Goal: Task Accomplishment & Management: Use online tool/utility

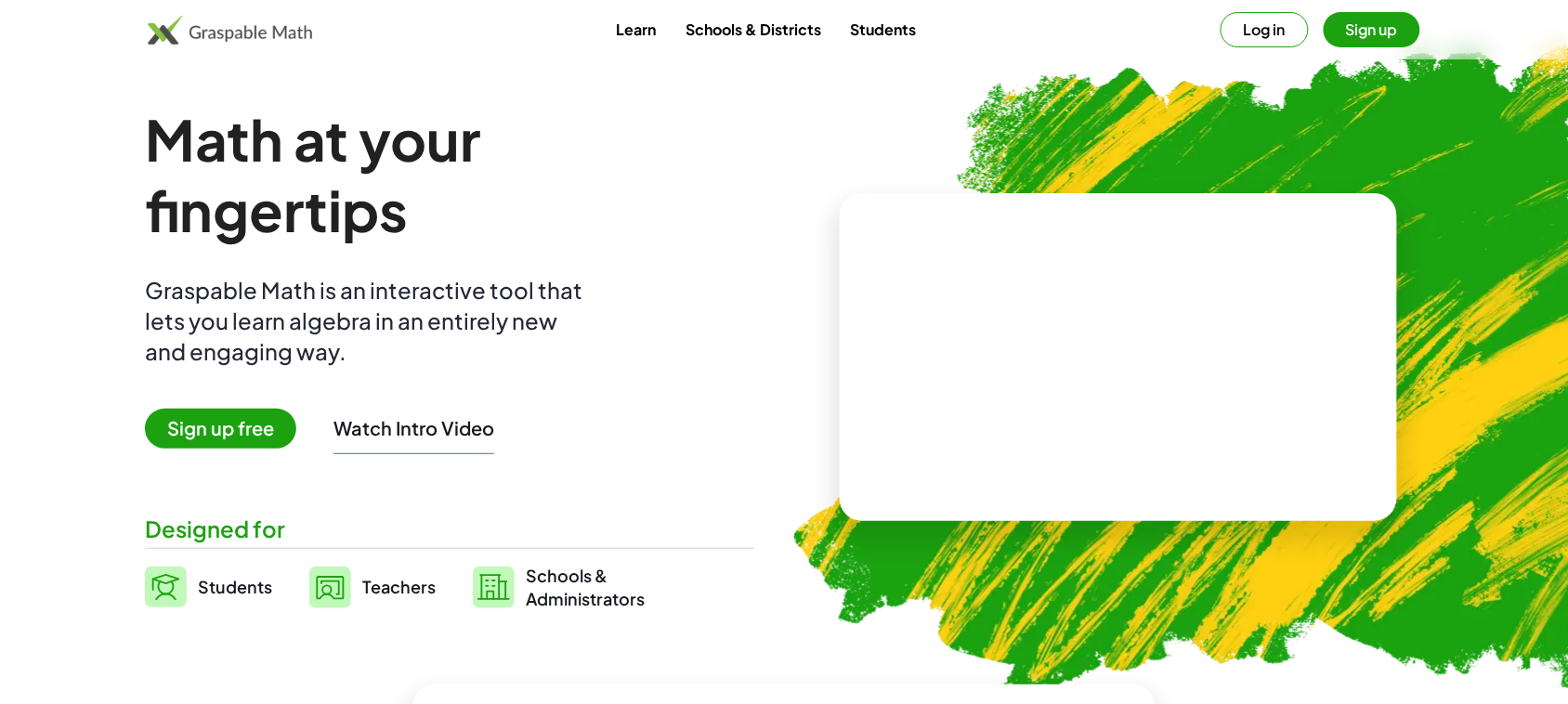
click at [235, 429] on span "Sign up free" at bounding box center [221, 429] width 151 height 40
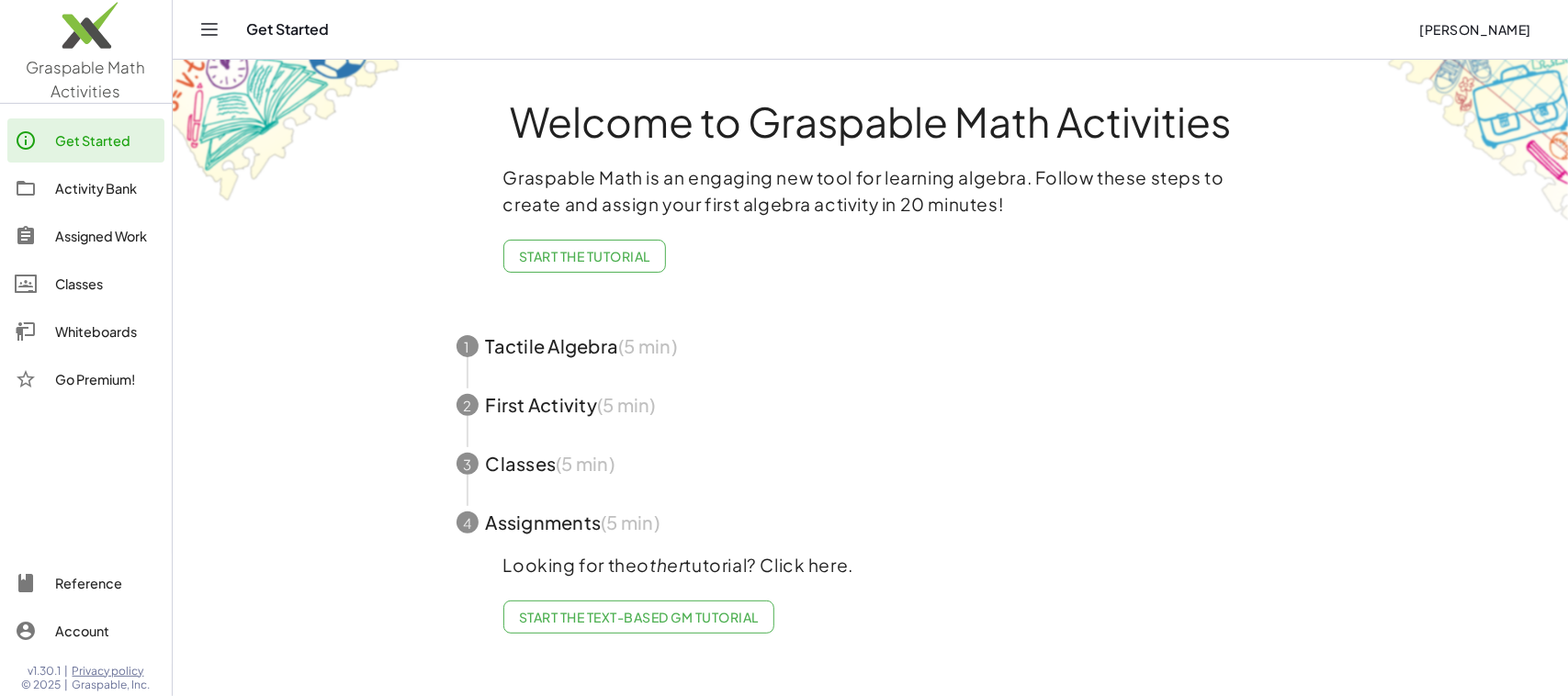
click at [113, 338] on div "Whiteboards" at bounding box center [106, 332] width 102 height 22
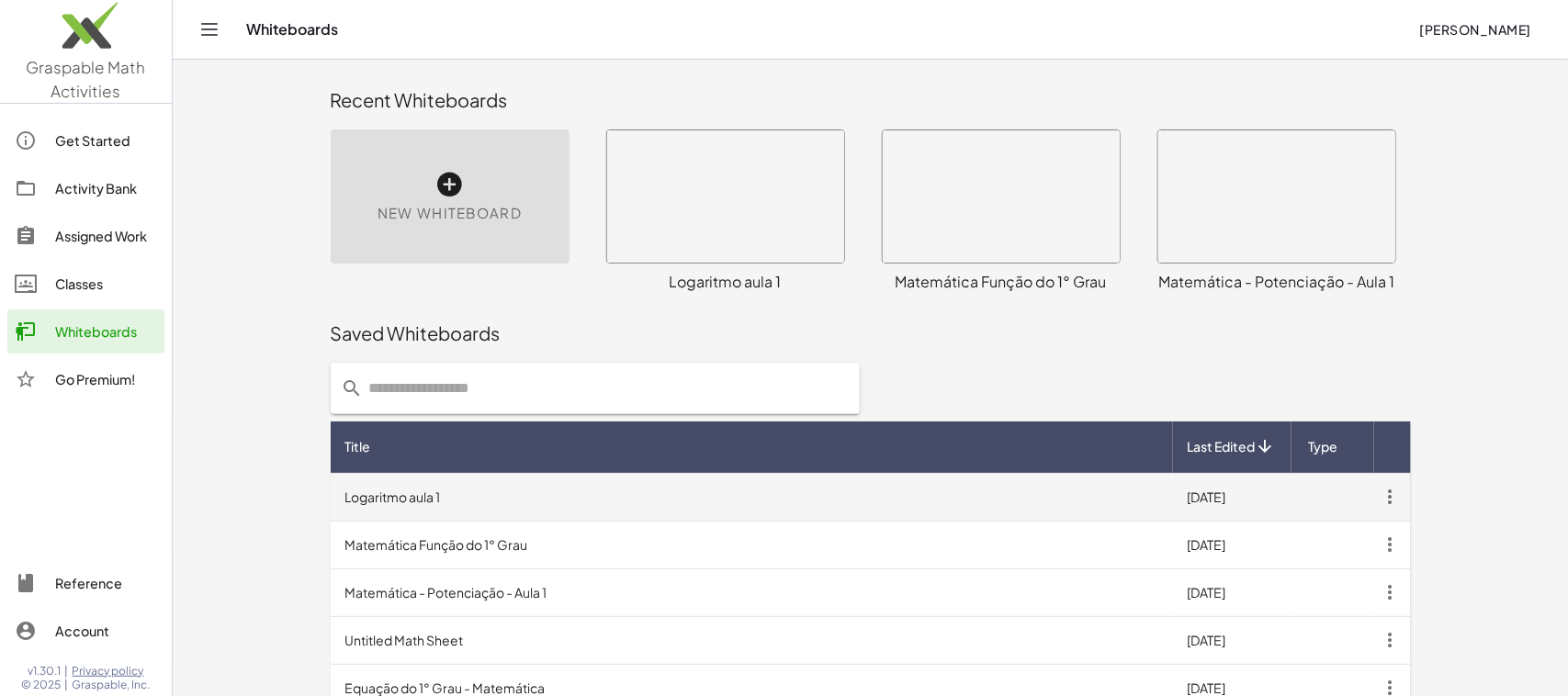
click at [434, 498] on td "Logaritmo aula 1" at bounding box center [752, 497] width 843 height 48
click at [398, 499] on td "Logaritmo aula 1" at bounding box center [752, 497] width 843 height 48
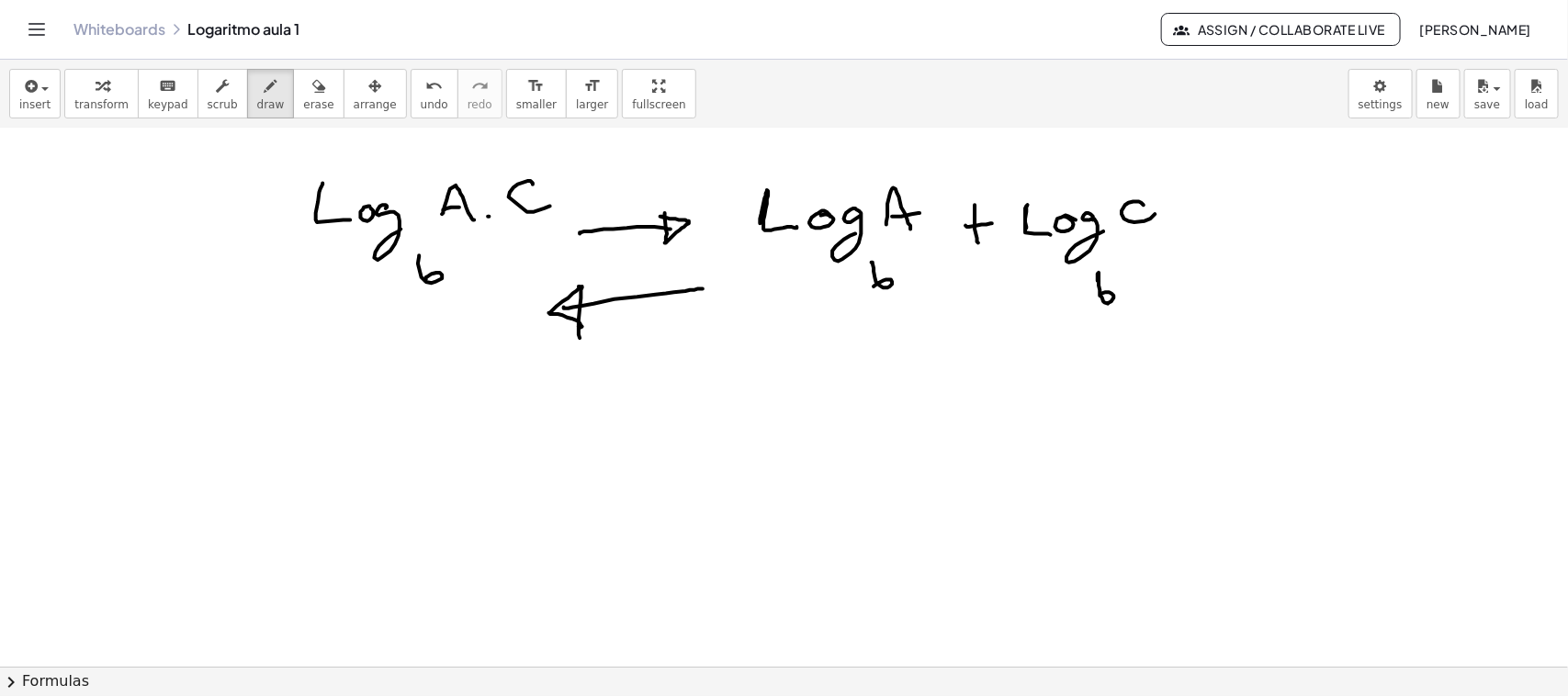
scroll to position [4122, 0]
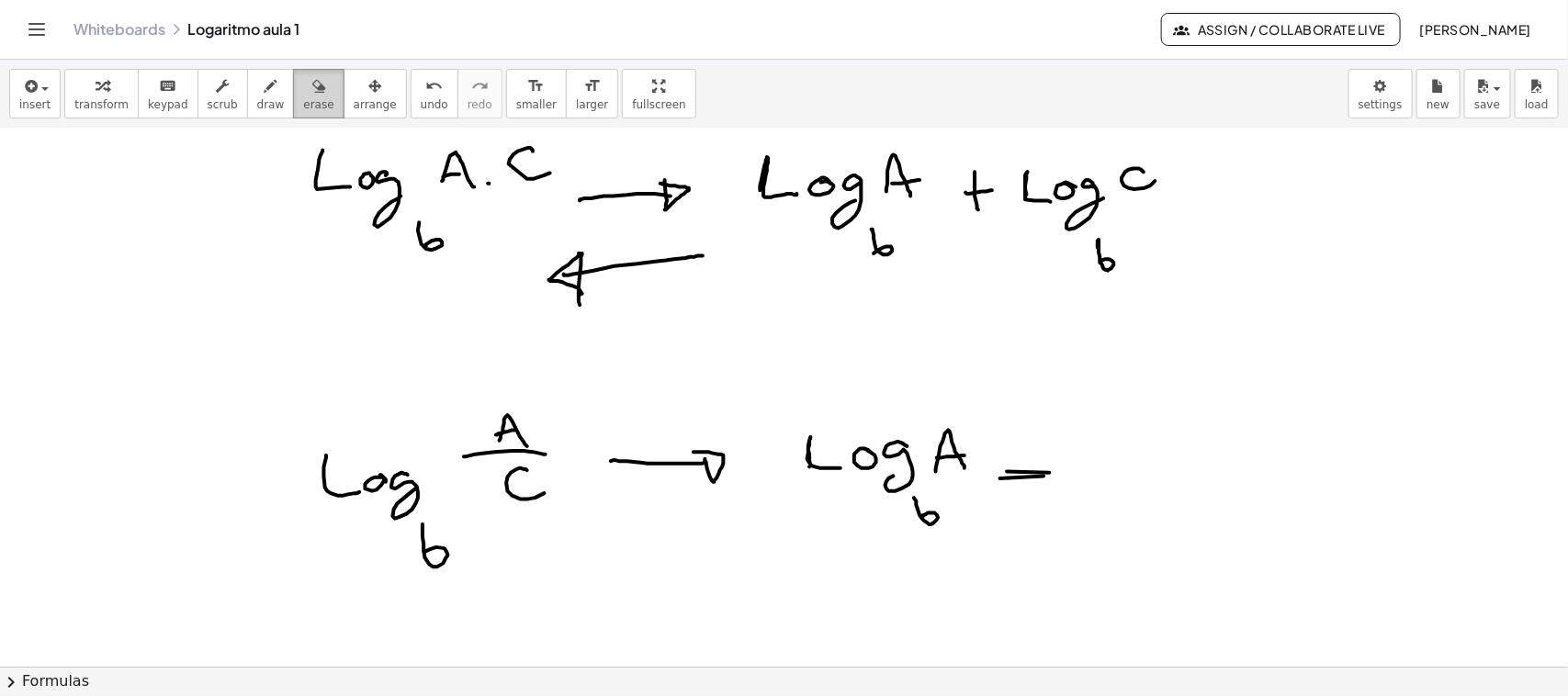
click at [312, 81] on icon "button" at bounding box center [318, 87] width 13 height 22
drag, startPoint x: 1067, startPoint y: 529, endPoint x: 364, endPoint y: 90, distance: 828.8
click at [257, 98] on span "draw" at bounding box center [271, 104] width 28 height 13
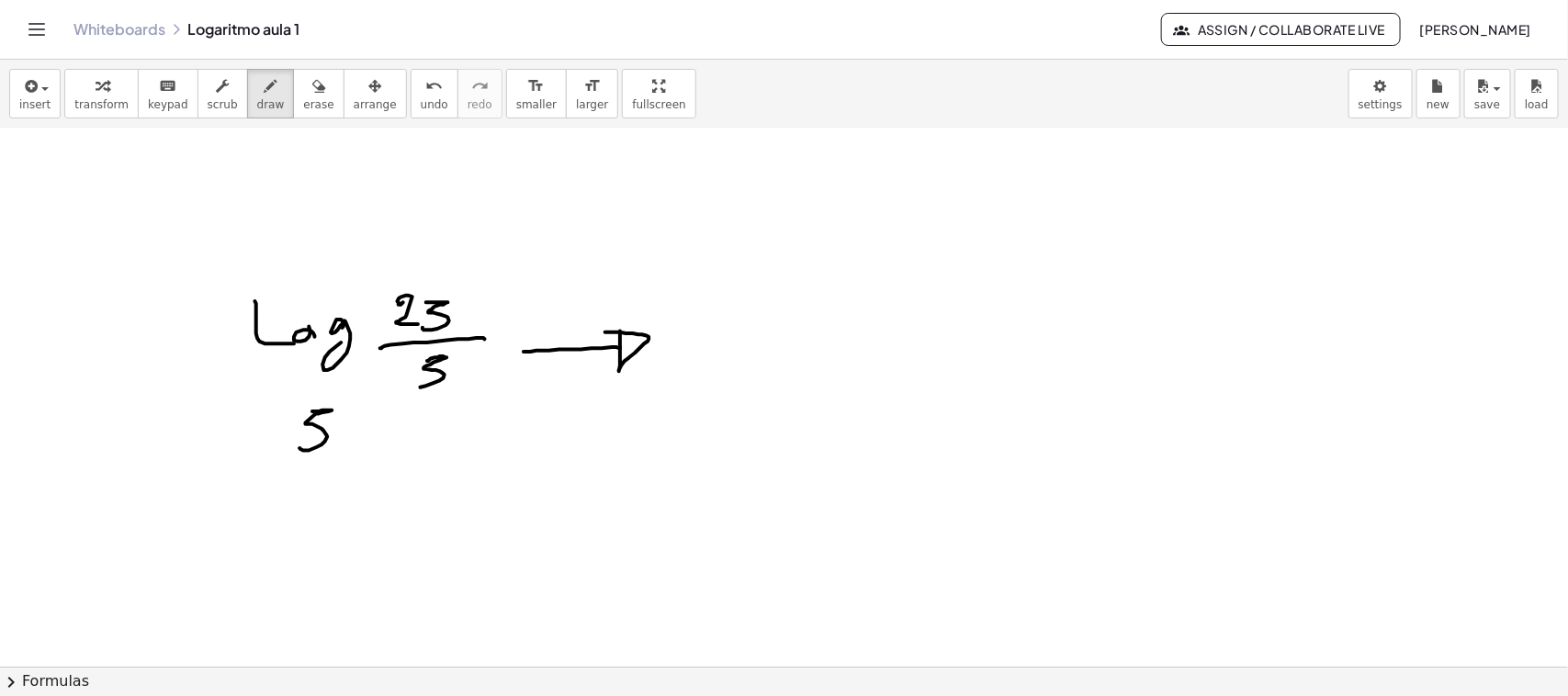
scroll to position [4651, 0]
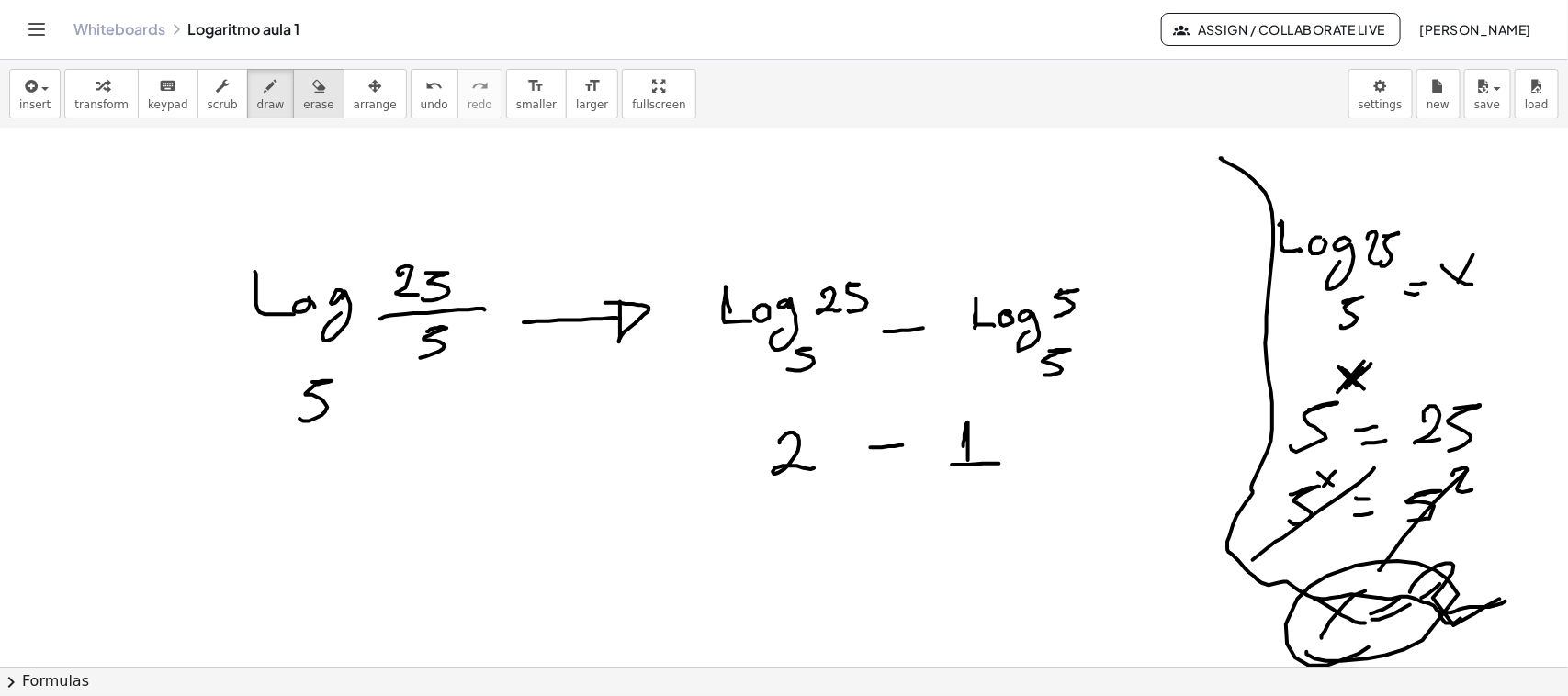
drag, startPoint x: 303, startPoint y: 95, endPoint x: 408, endPoint y: 97, distance: 105.0
click at [308, 95] on div "button" at bounding box center [318, 86] width 31 height 22
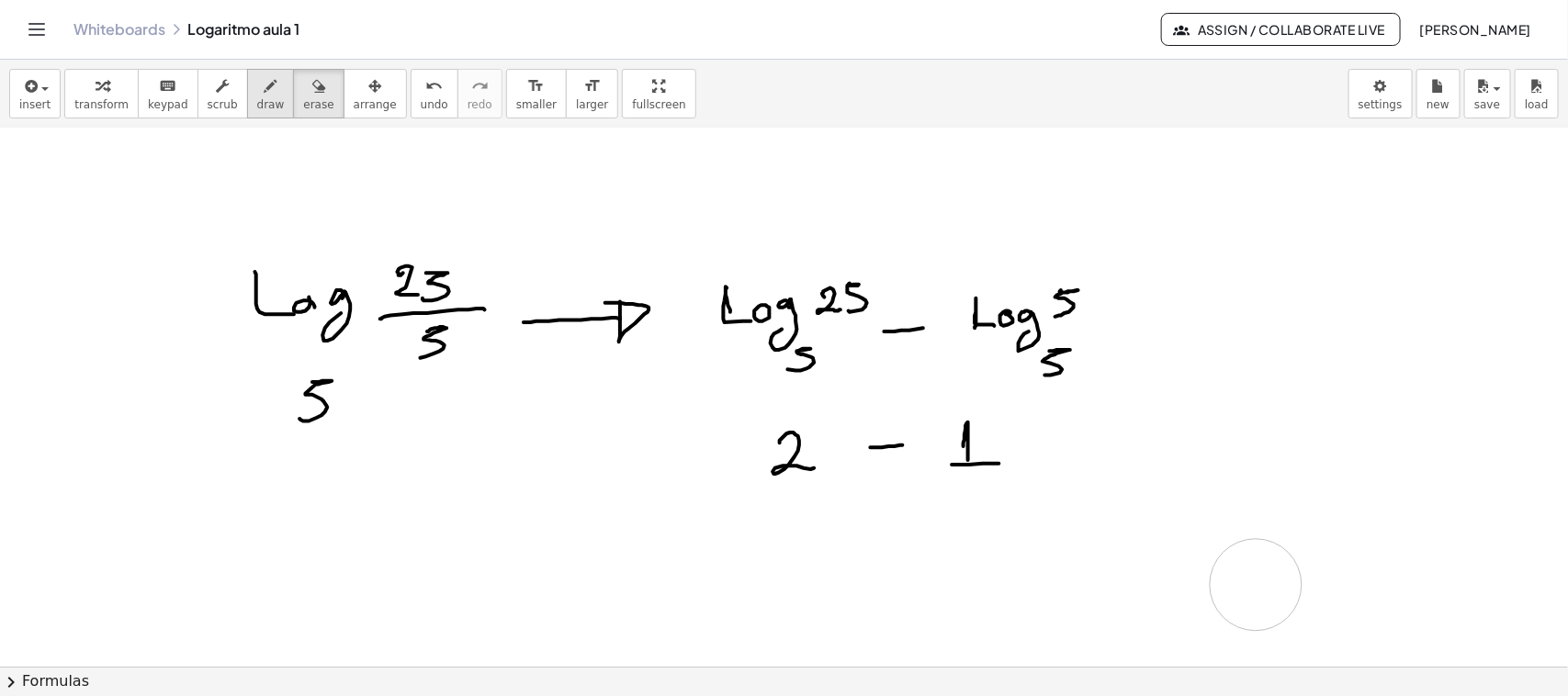
drag, startPoint x: 1505, startPoint y: 534, endPoint x: 230, endPoint y: 97, distance: 1347.8
click at [265, 97] on icon "button" at bounding box center [271, 87] width 13 height 22
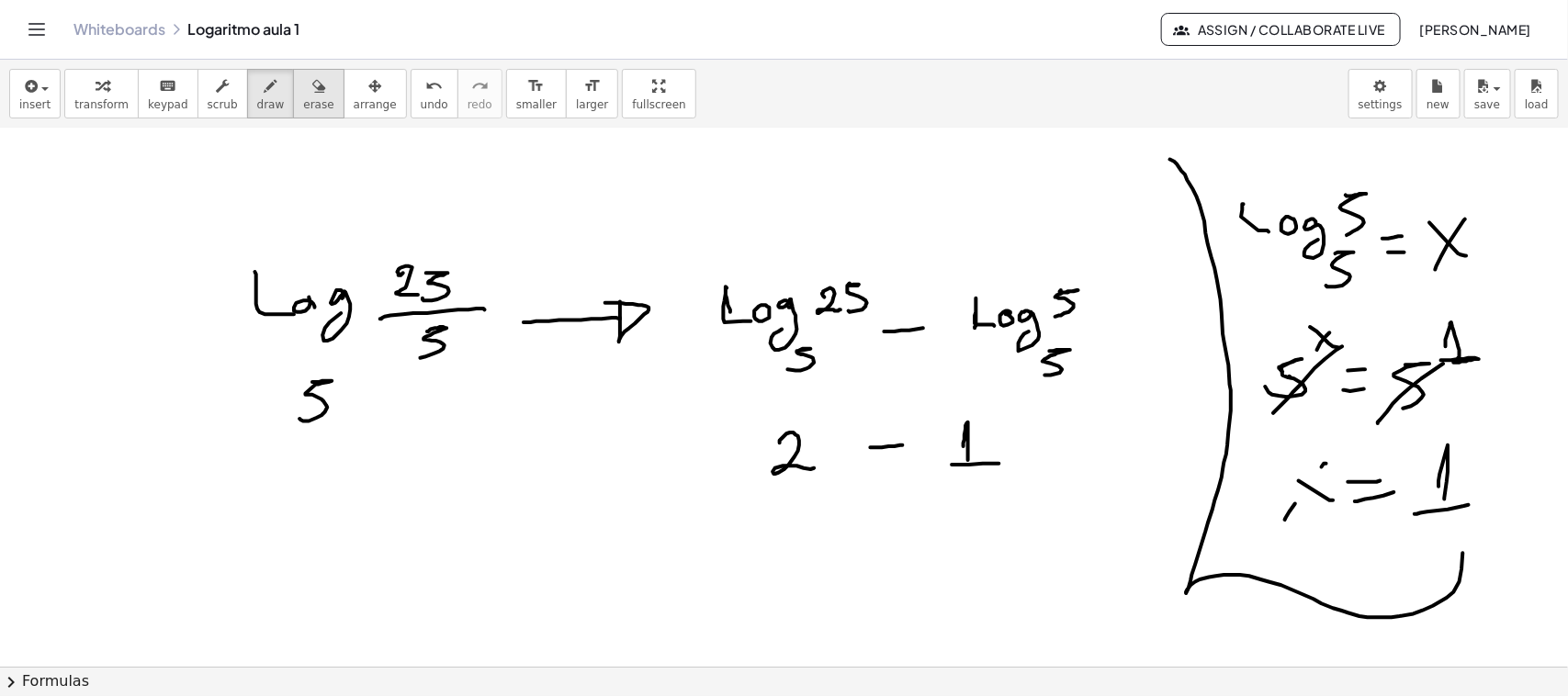
click at [303, 102] on span "erase" at bounding box center [318, 104] width 31 height 13
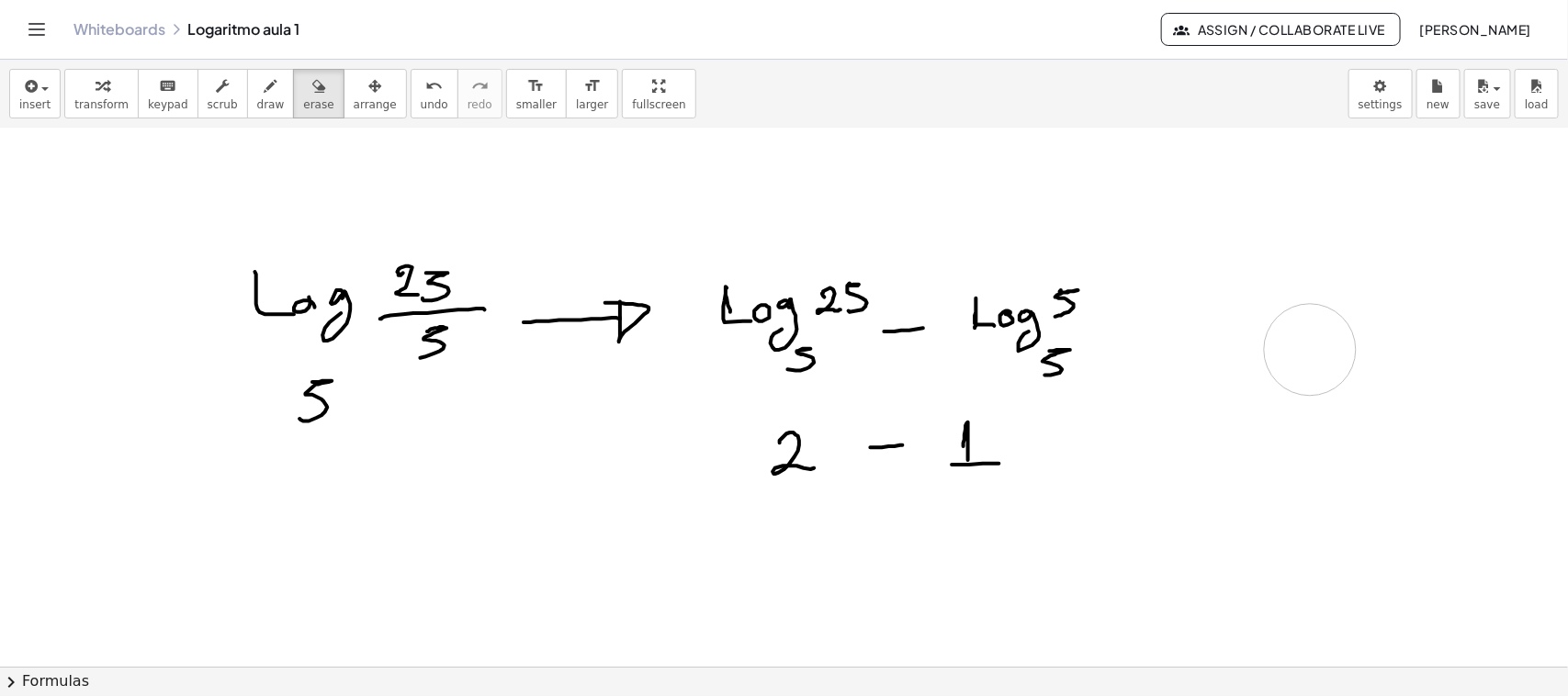
drag, startPoint x: 1489, startPoint y: 594, endPoint x: 188, endPoint y: 57, distance: 1407.5
click at [257, 98] on span "draw" at bounding box center [271, 104] width 28 height 13
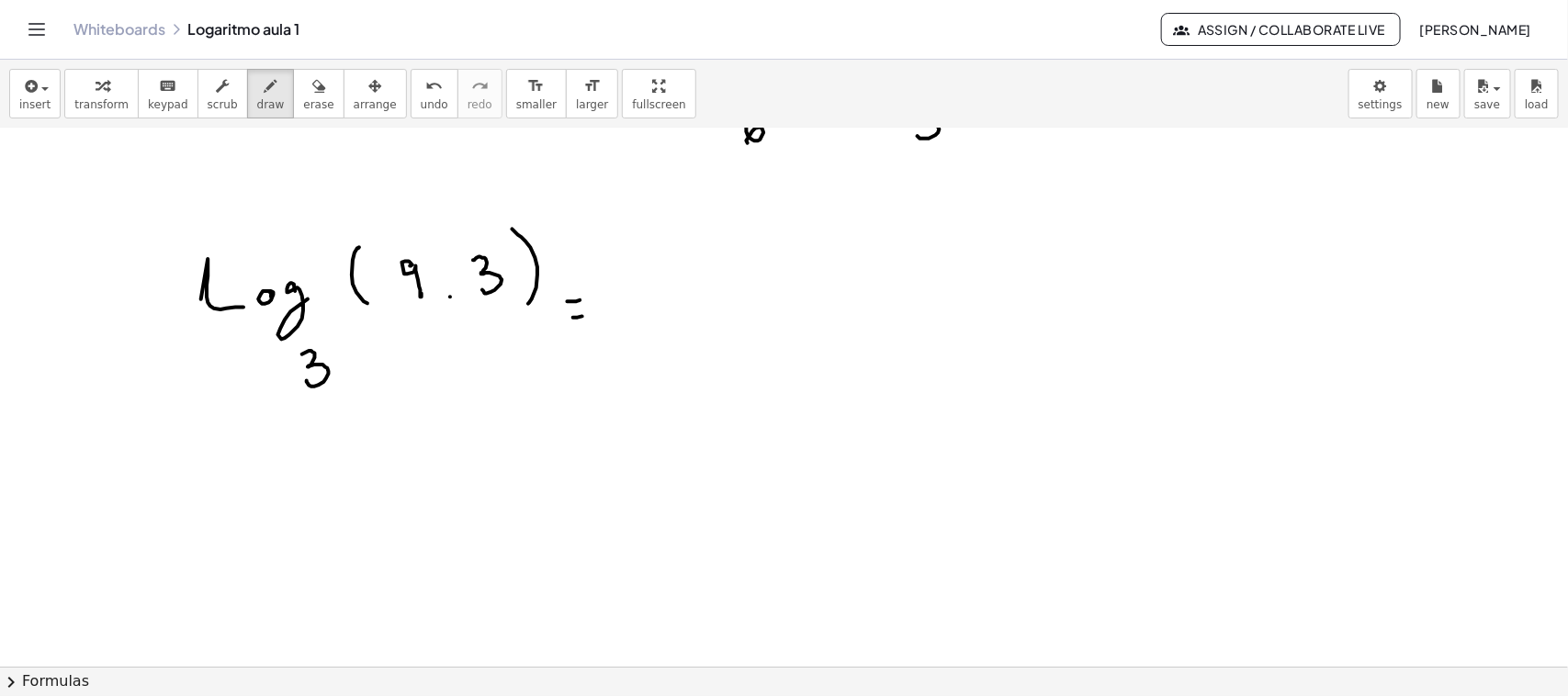
scroll to position [5073, 0]
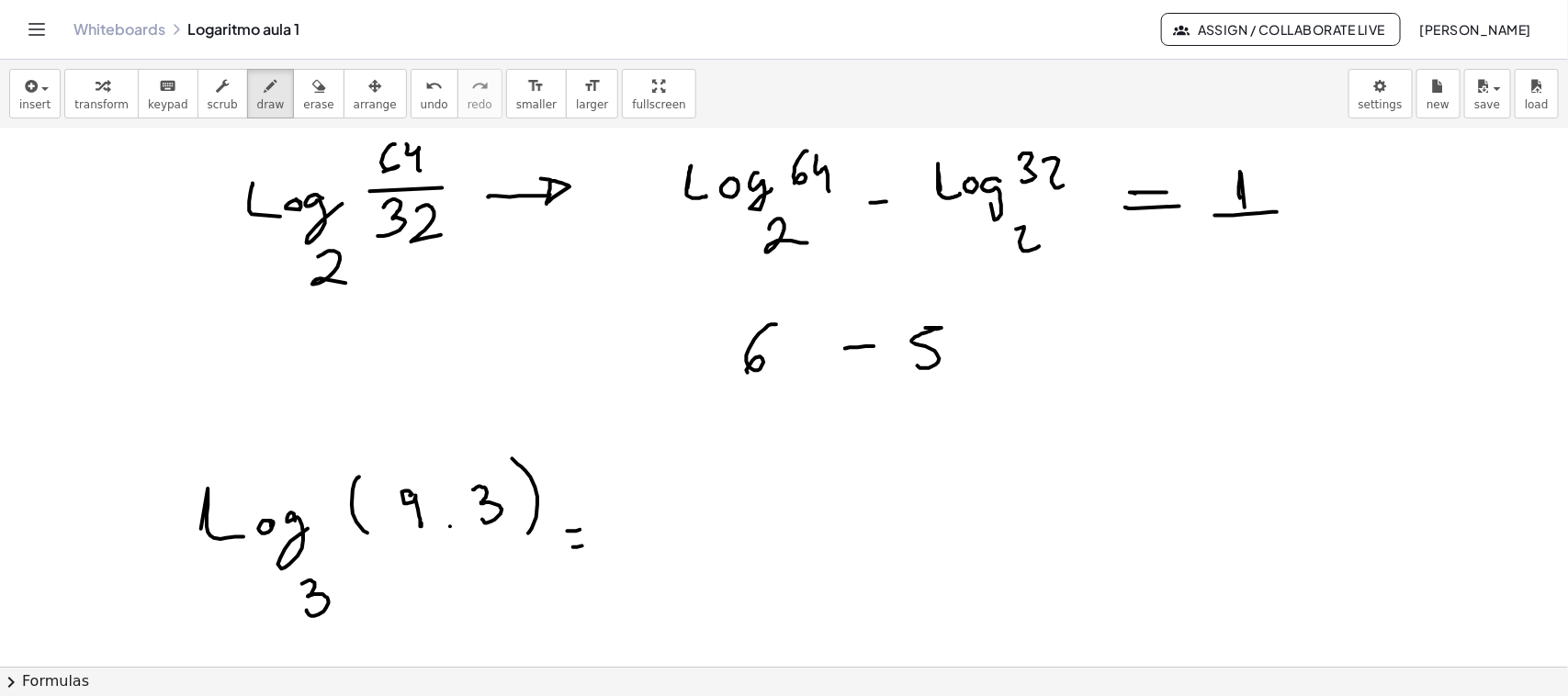
click at [303, 103] on span "erase" at bounding box center [318, 104] width 31 height 13
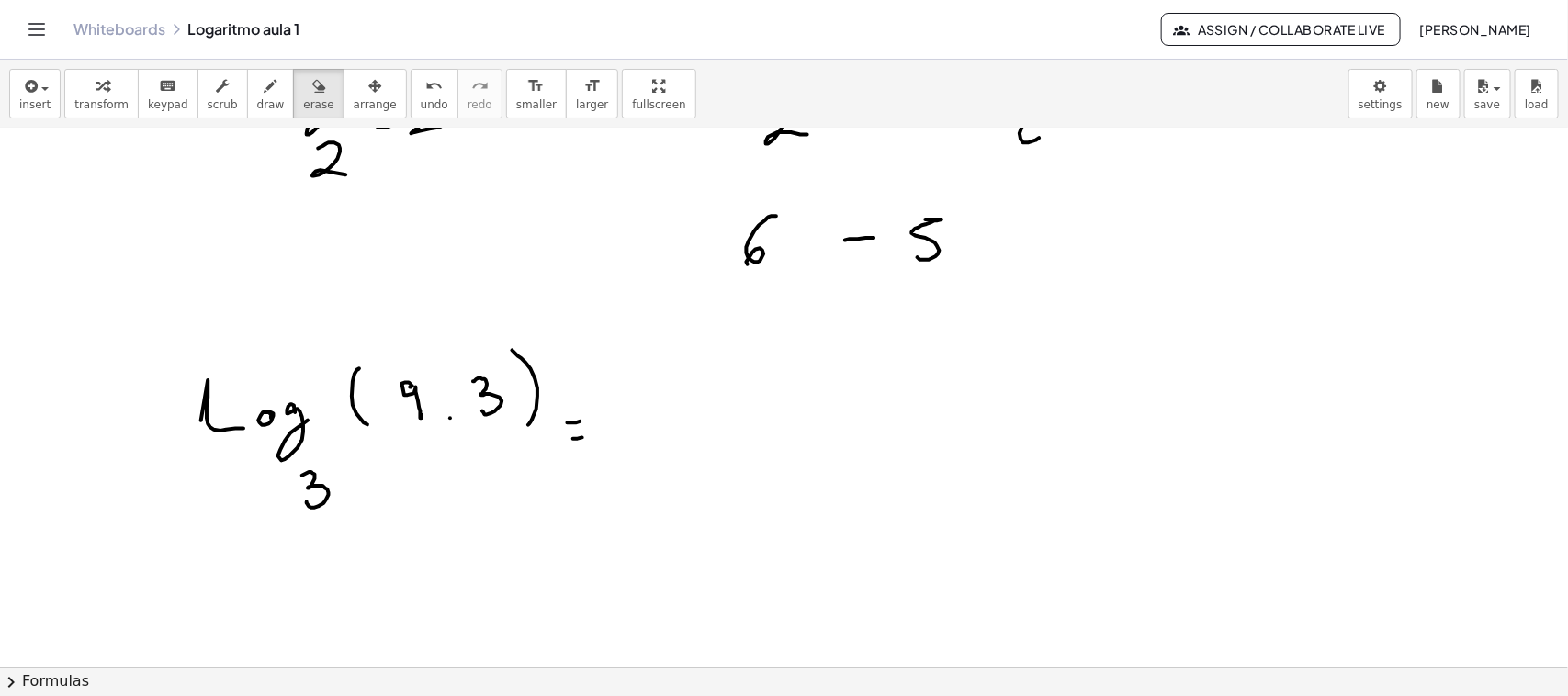
scroll to position [5188, 0]
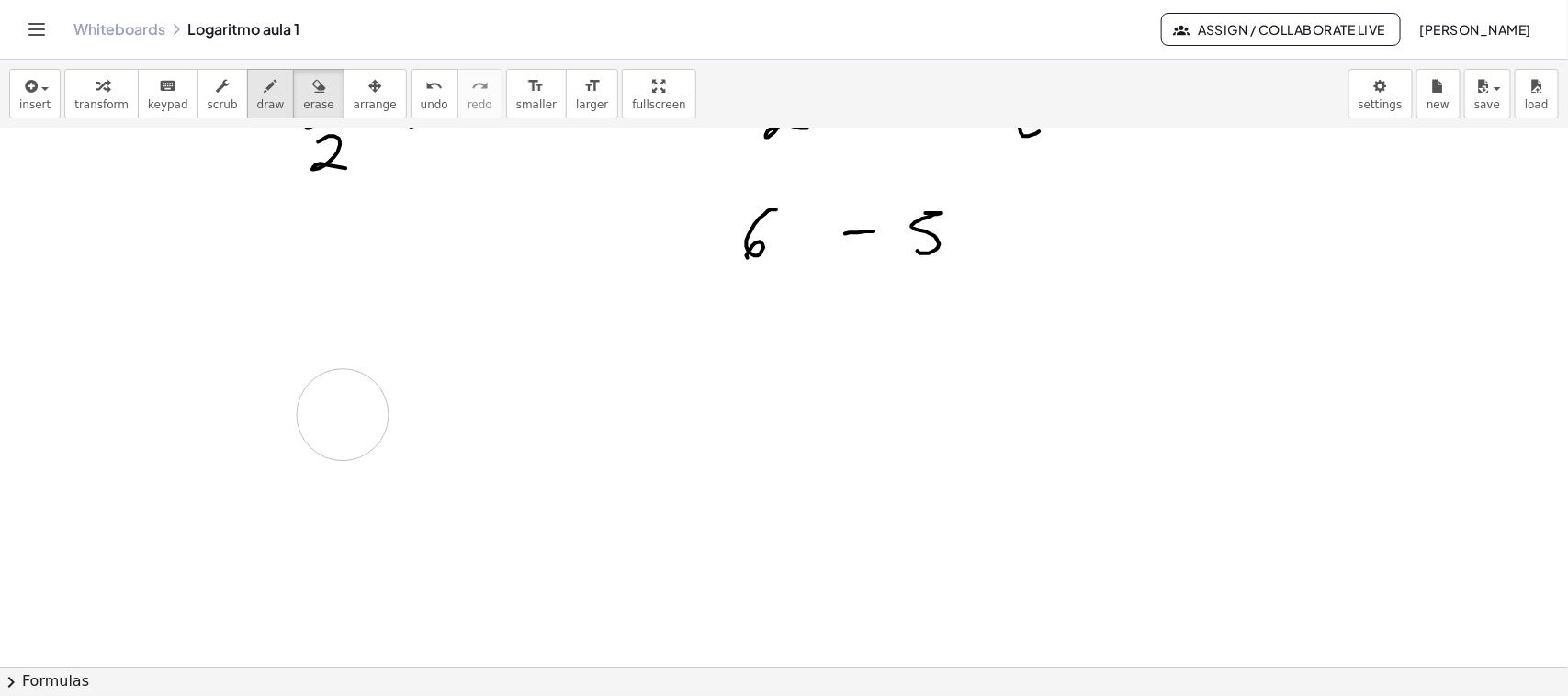
drag, startPoint x: 713, startPoint y: 461, endPoint x: 255, endPoint y: 115, distance: 574.0
click at [257, 115] on button "draw" at bounding box center [271, 94] width 48 height 49
click at [254, 113] on button "draw" at bounding box center [271, 94] width 48 height 49
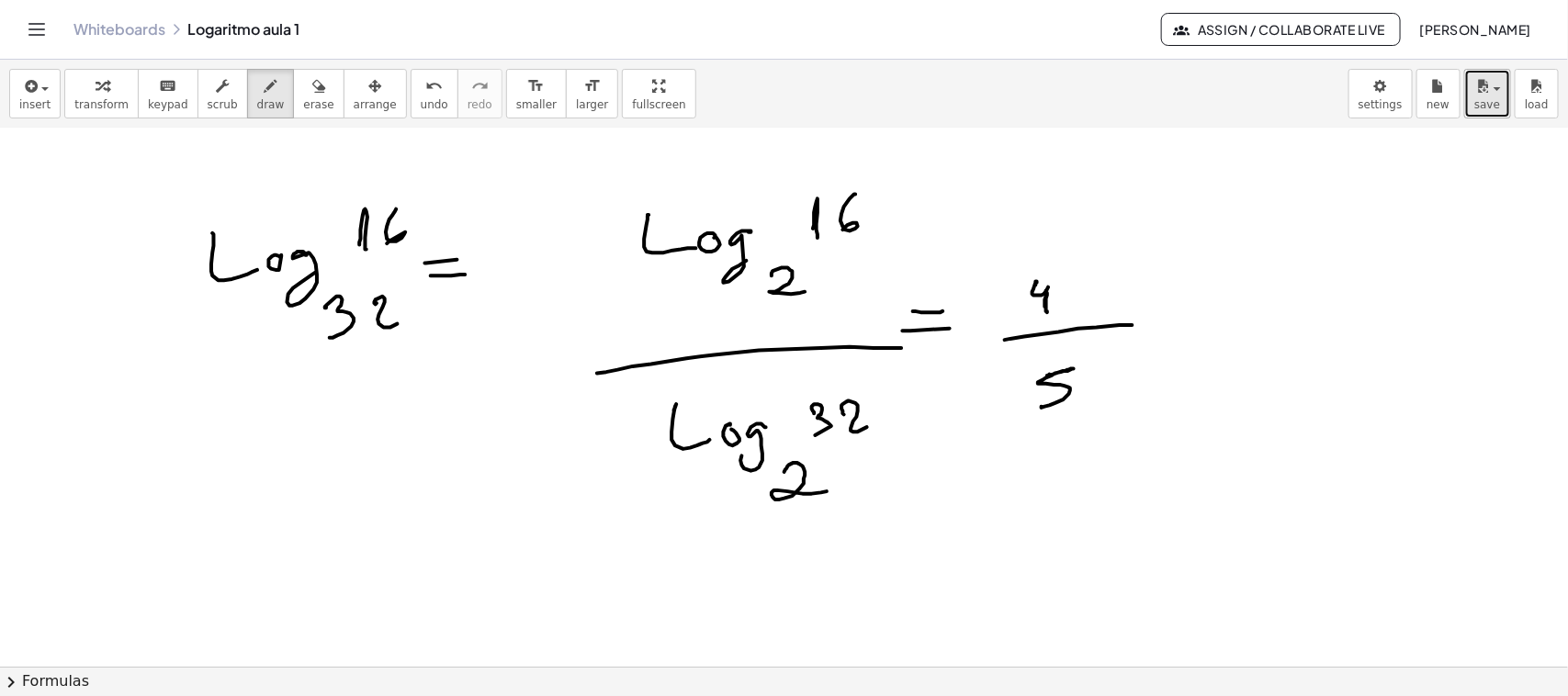
click at [1378, 103] on span "save" at bounding box center [1487, 104] width 26 height 13
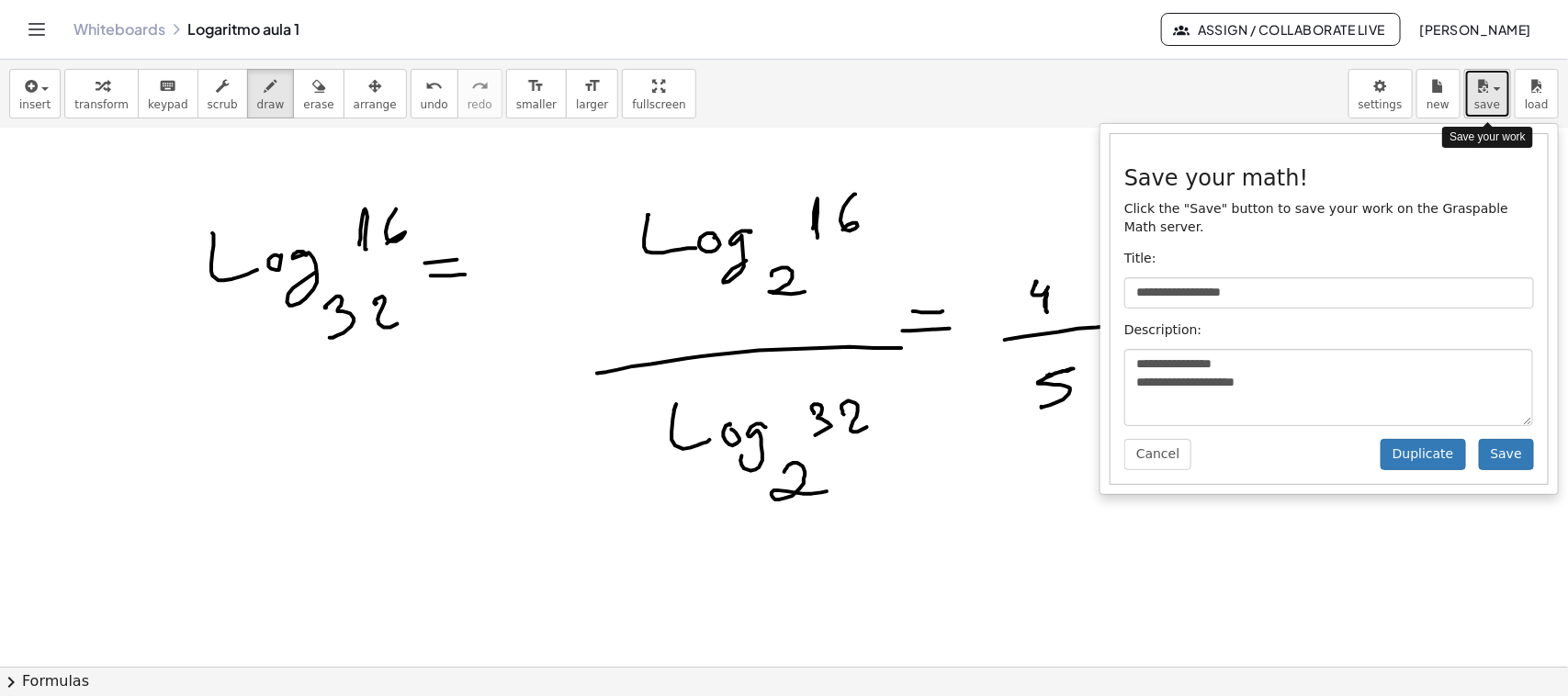
click at [1378, 103] on span "save" at bounding box center [1487, 104] width 26 height 13
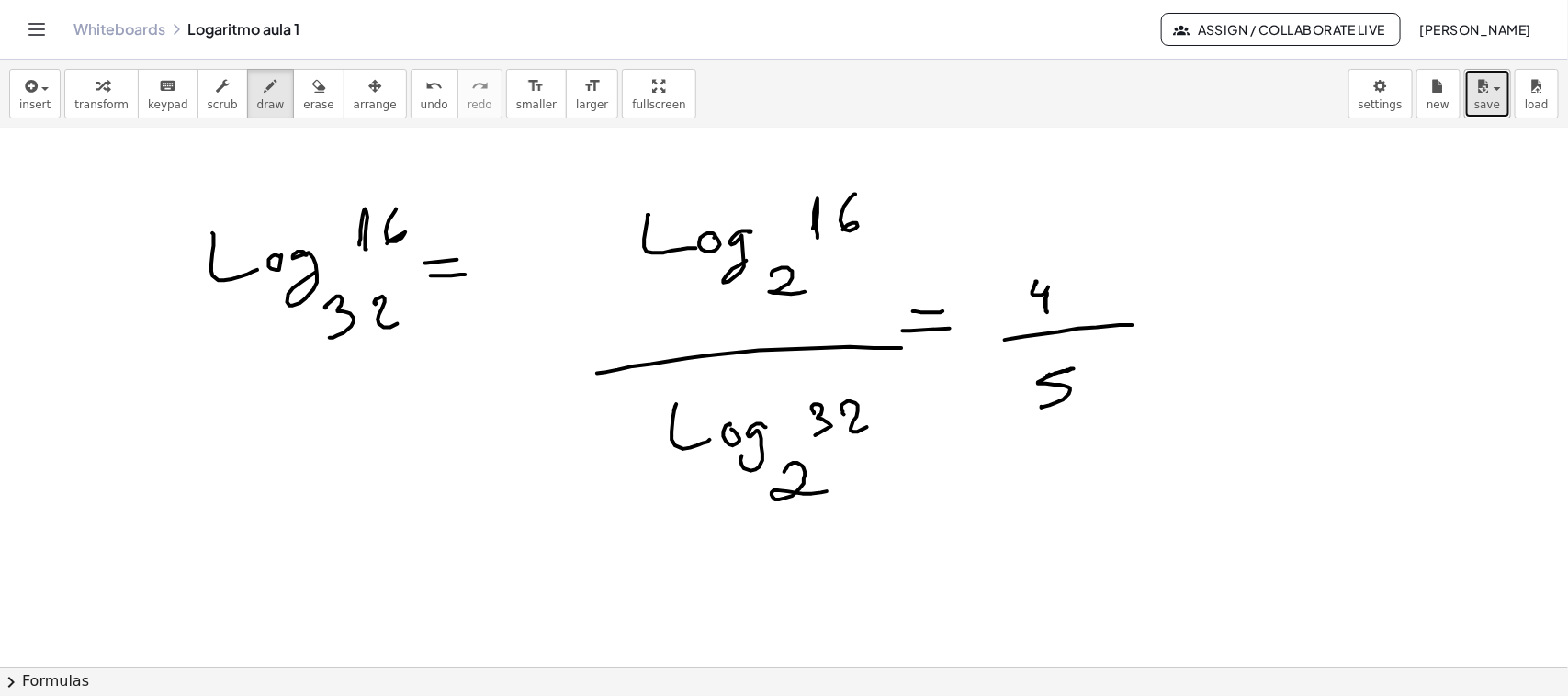
click at [1378, 93] on icon "button" at bounding box center [1482, 87] width 17 height 22
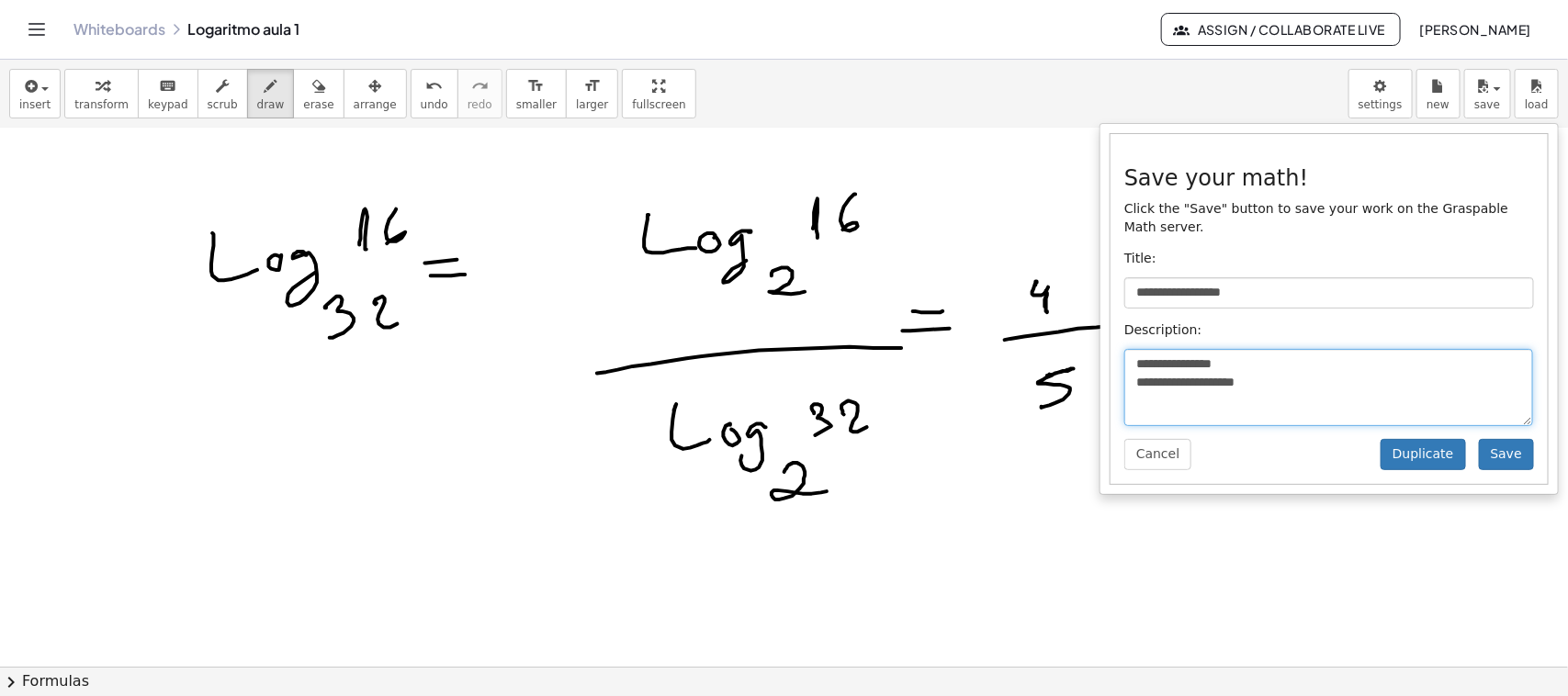
click at [1247, 377] on textarea "**********" at bounding box center [1328, 388] width 408 height 77
click at [1181, 364] on textarea "**********" at bounding box center [1328, 388] width 408 height 77
click at [1163, 381] on textarea "**********" at bounding box center [1328, 388] width 408 height 77
click at [1257, 367] on textarea "**********" at bounding box center [1328, 388] width 408 height 77
click at [1258, 363] on textarea "**********" at bounding box center [1328, 388] width 408 height 77
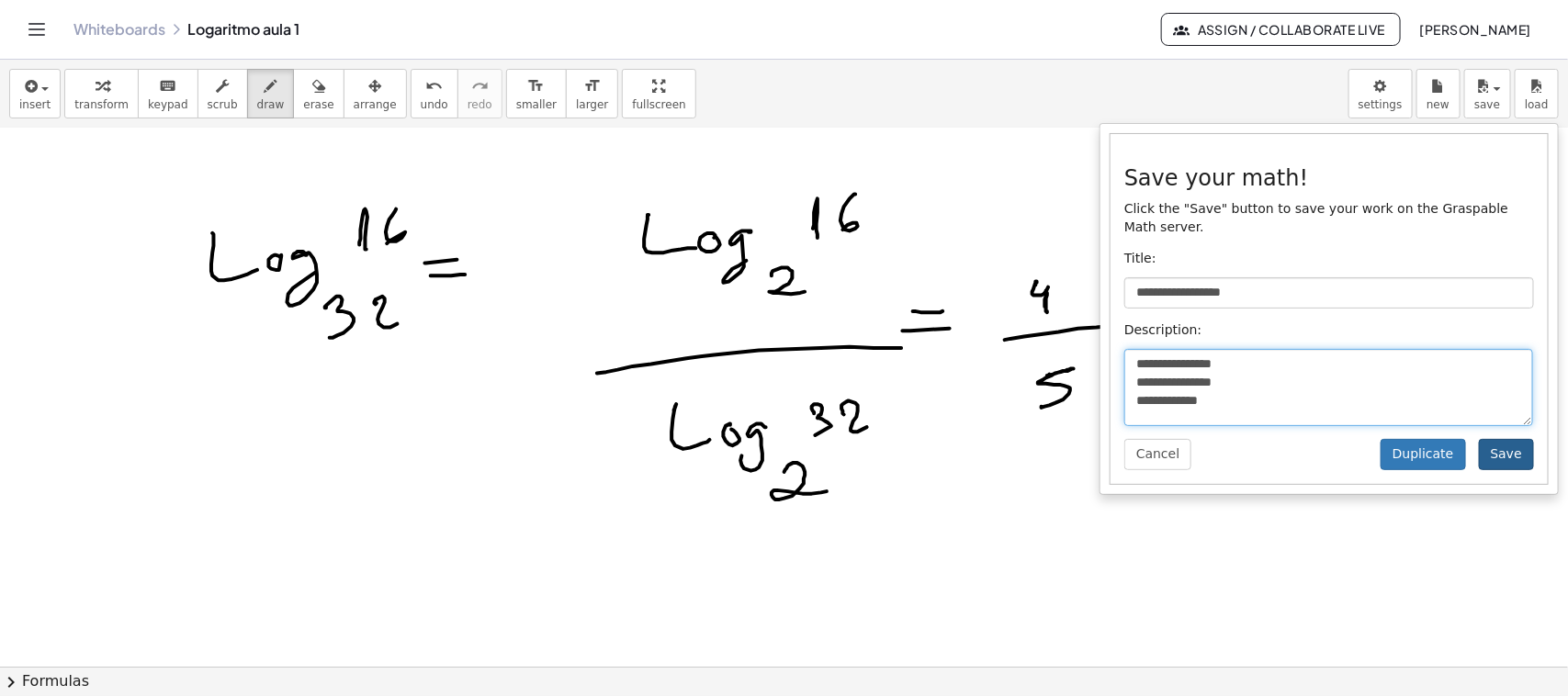
type textarea "**********"
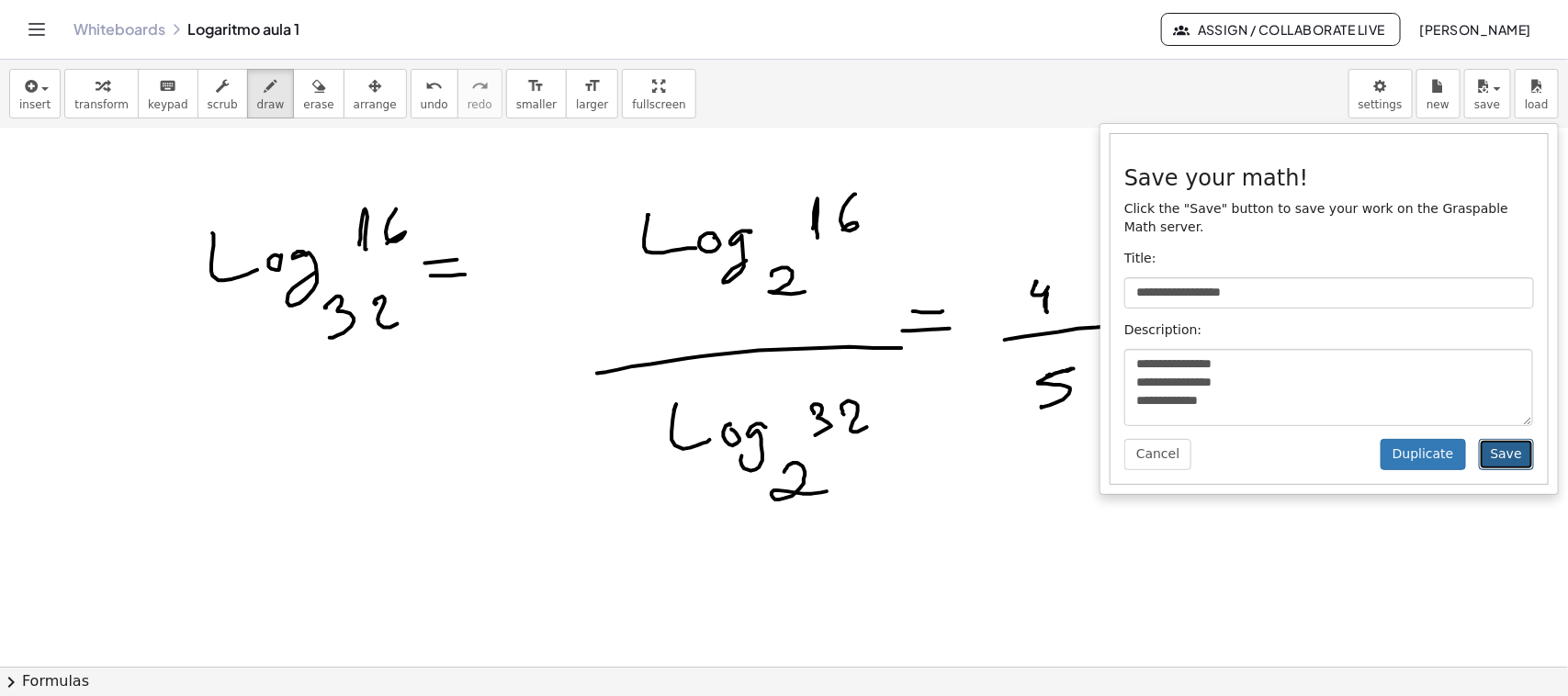
click at [1378, 439] on button "Save" at bounding box center [1506, 455] width 55 height 32
